Goal: Task Accomplishment & Management: Use online tool/utility

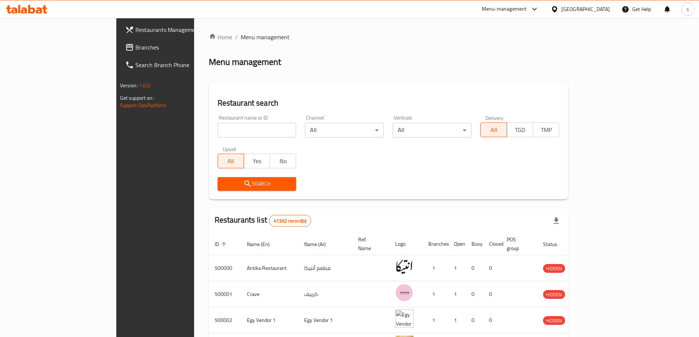
click at [539, 9] on icon at bounding box center [534, 9] width 9 height 9
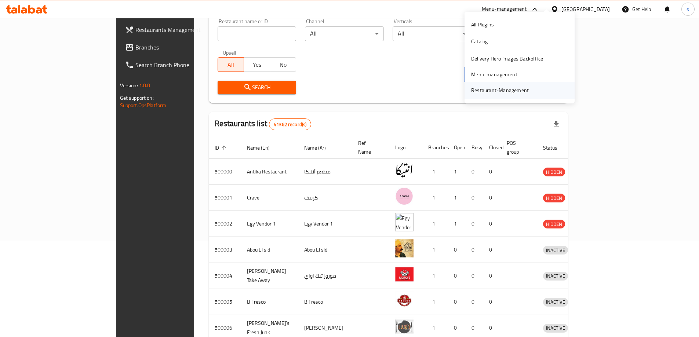
scroll to position [88, 0]
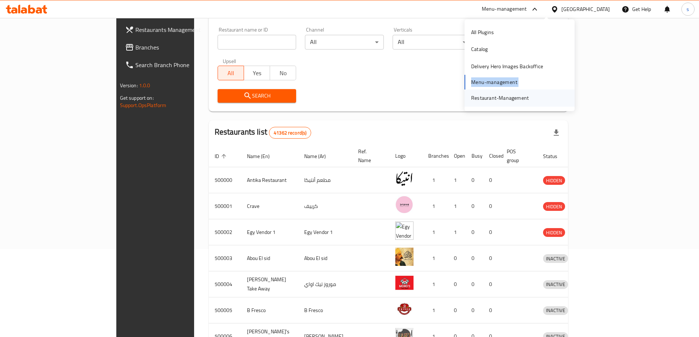
drag, startPoint x: 465, startPoint y: 80, endPoint x: 468, endPoint y: 98, distance: 18.9
click at [468, 98] on div "All Plugins Catalog Delivery Hero Images Backoffice Menu-management Restaurant-…" at bounding box center [520, 65] width 110 height 83
click at [325, 76] on div "Restaurant name or ID Restaurant name or ID Channel All ​ Verticals All ​ Deliv…" at bounding box center [388, 65] width 351 height 84
